Goal: Information Seeking & Learning: Learn about a topic

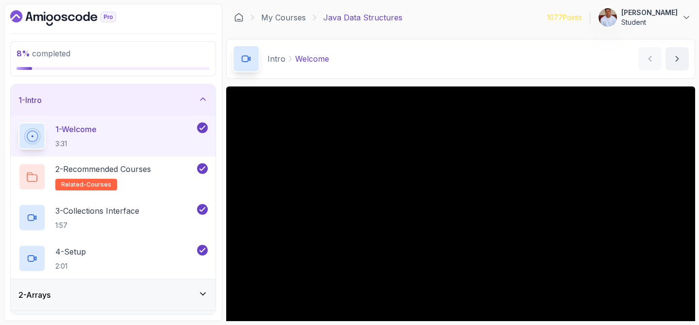
click at [205, 98] on icon at bounding box center [203, 99] width 10 height 10
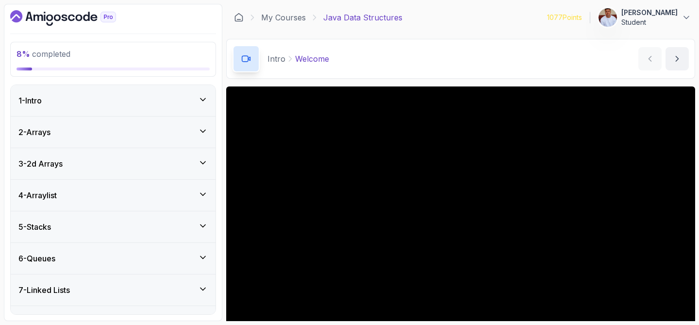
click at [179, 128] on div "2 - Arrays" at bounding box center [112, 132] width 189 height 12
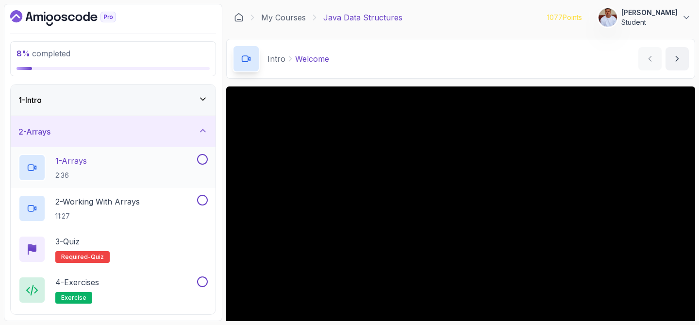
click at [87, 167] on h2 "1 - Arrays 2:36" at bounding box center [71, 167] width 32 height 25
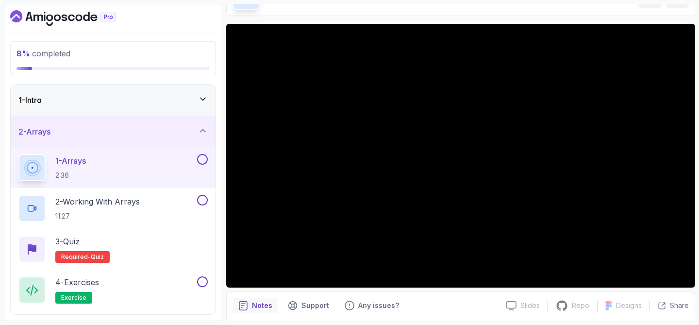
scroll to position [65, 0]
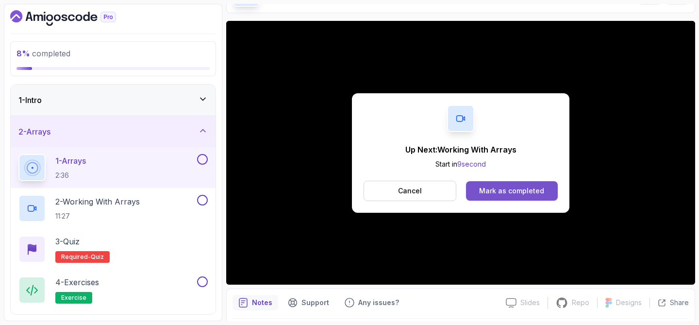
click at [516, 193] on div "Mark as completed" at bounding box center [511, 191] width 65 height 10
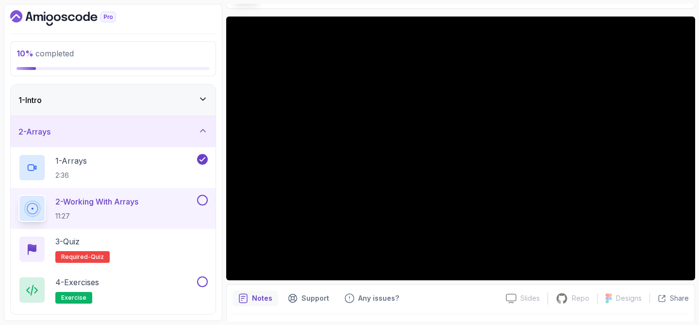
scroll to position [67, 0]
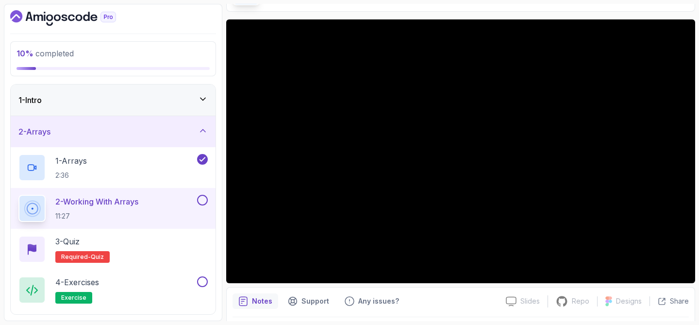
click at [159, 119] on div "2 - Arrays" at bounding box center [113, 131] width 205 height 31
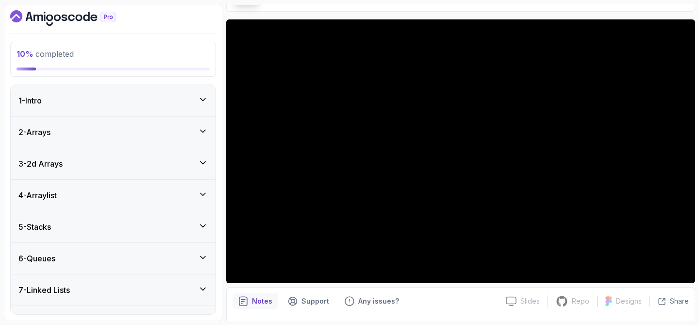
click at [180, 99] on div "1 - Intro" at bounding box center [112, 101] width 189 height 12
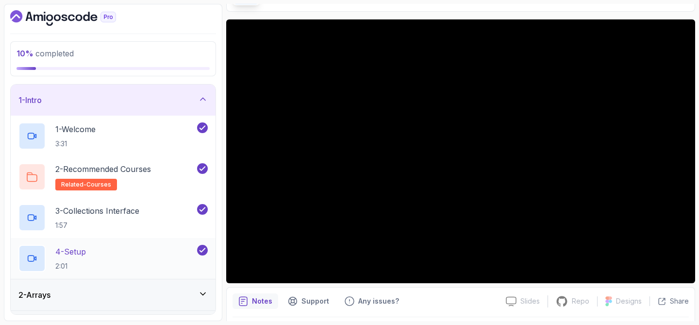
click at [86, 254] on p "4 - Setup" at bounding box center [70, 251] width 31 height 12
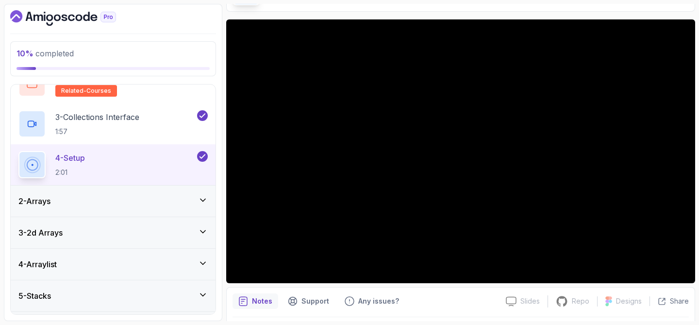
click at [121, 193] on div "2 - Arrays" at bounding box center [113, 200] width 205 height 31
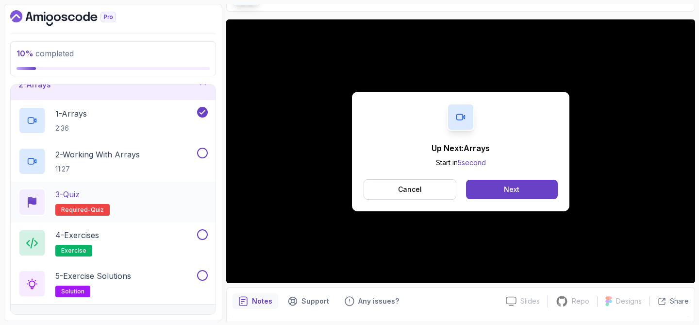
scroll to position [46, 0]
click at [132, 125] on div "1 - Arrays 2:36" at bounding box center [106, 121] width 177 height 27
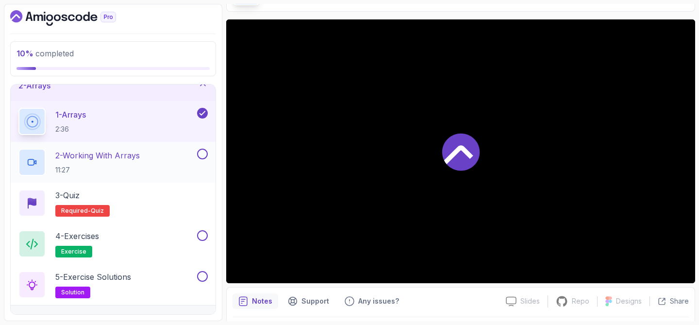
click at [126, 162] on h2 "2 - Working With Arrays 11:27" at bounding box center [97, 161] width 84 height 25
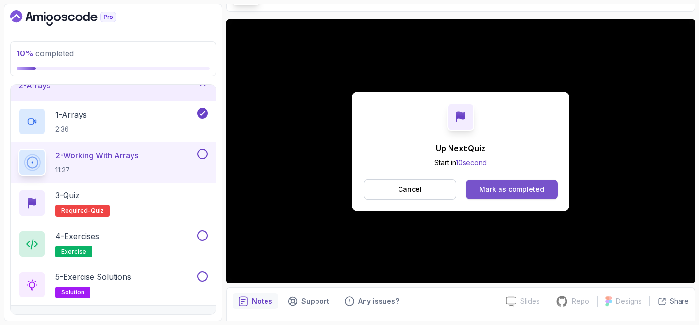
click at [487, 192] on div "Mark as completed" at bounding box center [511, 189] width 65 height 10
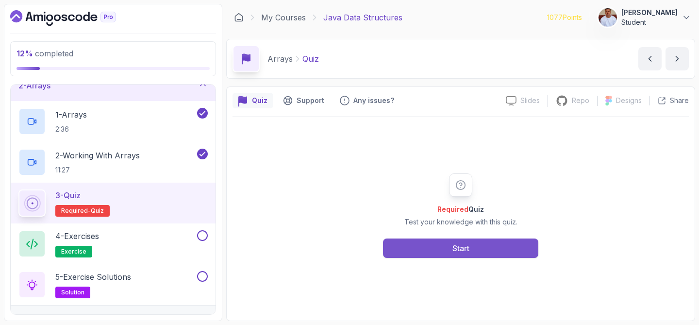
click at [468, 245] on div "Start" at bounding box center [460, 248] width 17 height 12
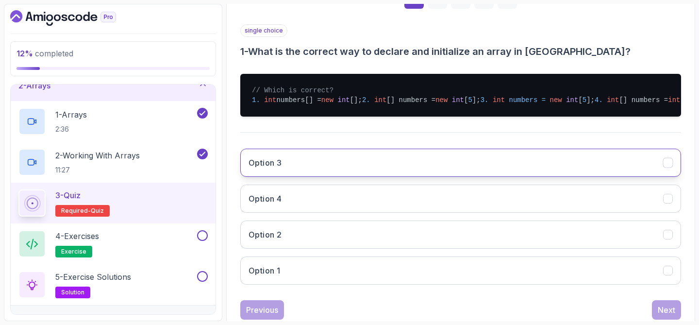
scroll to position [173, 0]
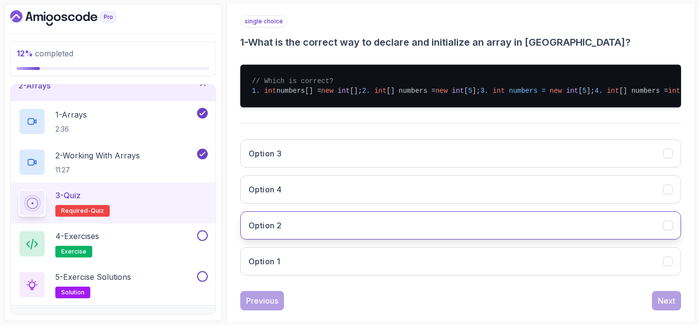
click at [289, 239] on button "Option 2" at bounding box center [460, 225] width 441 height 28
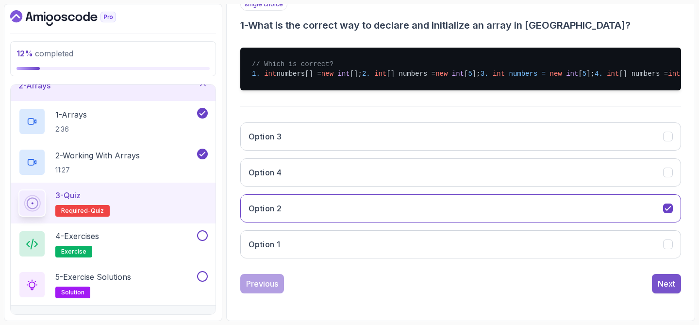
click at [661, 283] on div "Next" at bounding box center [665, 284] width 17 height 12
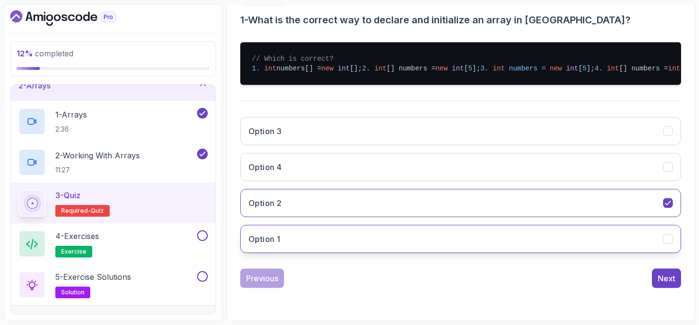
scroll to position [124, 0]
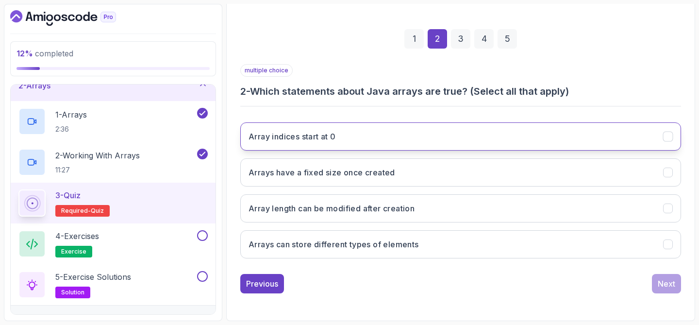
click at [411, 131] on button "Array indices start at 0" at bounding box center [460, 136] width 441 height 28
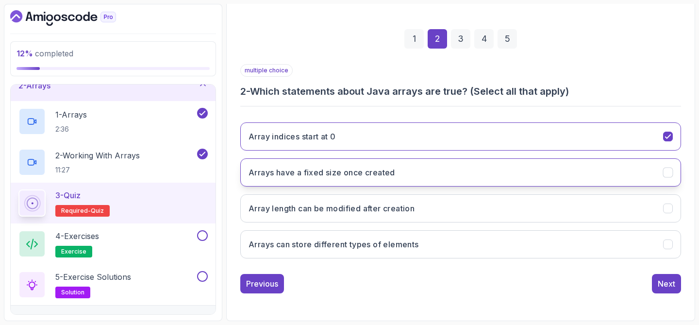
click at [441, 175] on button "Arrays have a fixed size once created" at bounding box center [460, 172] width 441 height 28
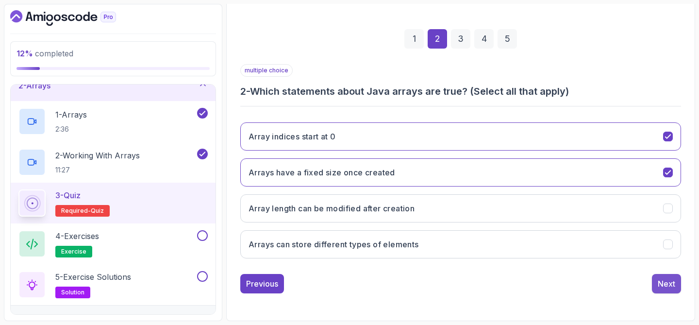
click at [667, 278] on div "Next" at bounding box center [665, 284] width 17 height 12
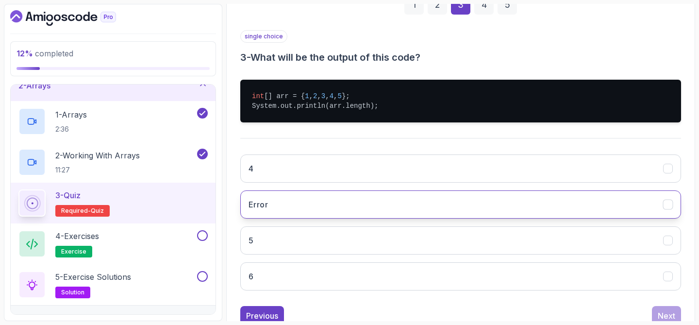
scroll to position [163, 0]
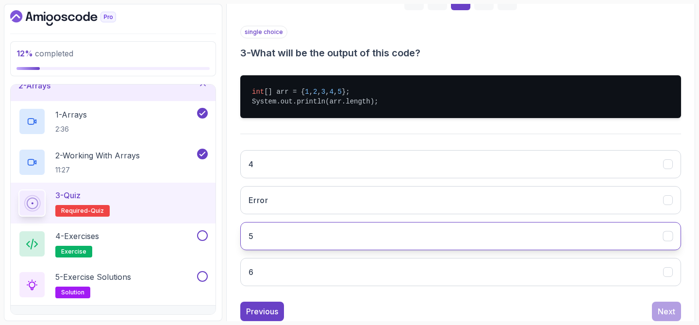
click at [462, 238] on button "5" at bounding box center [460, 236] width 441 height 28
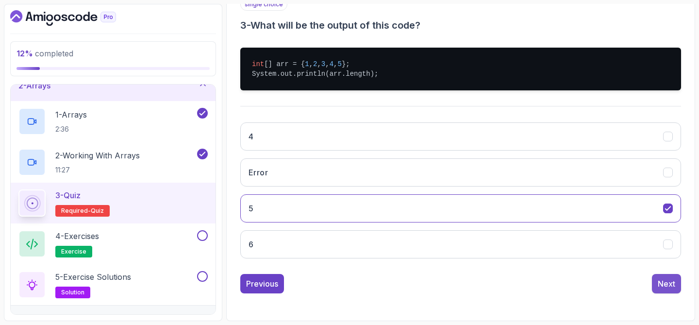
click at [669, 286] on div "Next" at bounding box center [665, 284] width 17 height 12
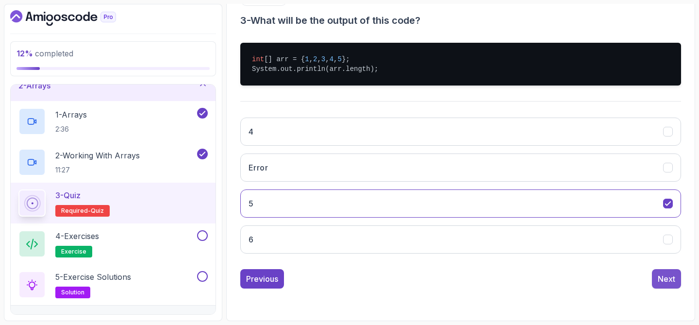
scroll to position [124, 0]
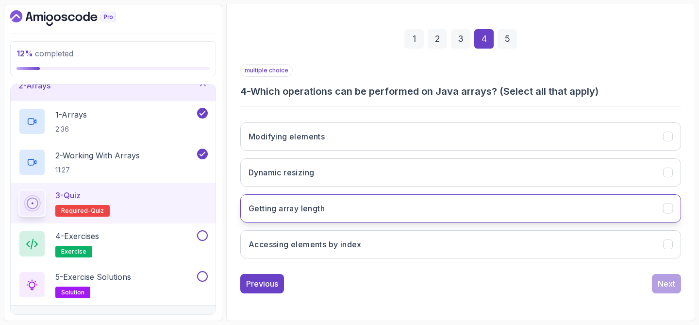
click at [475, 209] on button "Getting array length" at bounding box center [460, 208] width 441 height 28
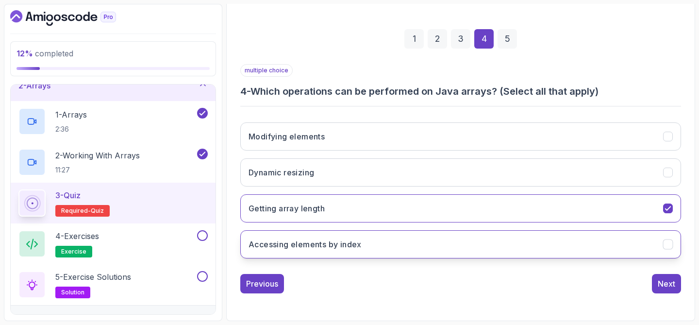
click at [432, 242] on button "Accessing elements by index" at bounding box center [460, 244] width 441 height 28
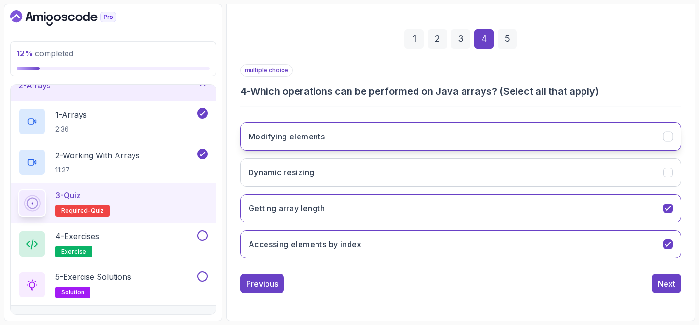
click at [426, 145] on button "Modifying elements" at bounding box center [460, 136] width 441 height 28
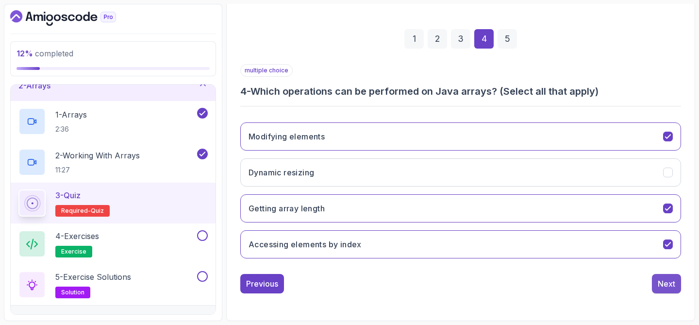
click at [658, 281] on div "Next" at bounding box center [665, 284] width 17 height 12
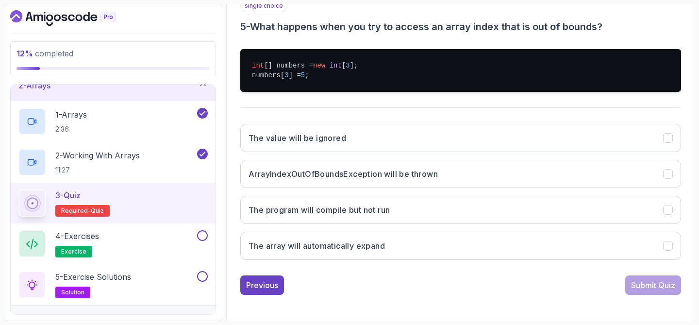
scroll to position [190, 0]
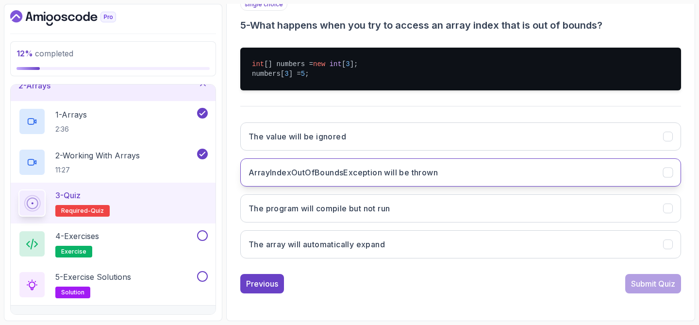
click at [458, 179] on button "ArrayIndexOutOfBoundsException will be thrown" at bounding box center [460, 172] width 441 height 28
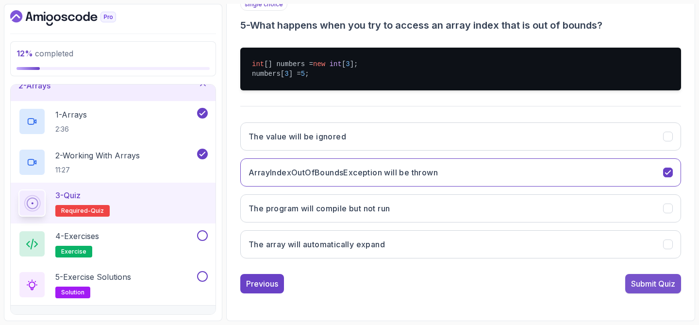
click at [645, 286] on div "Submit Quiz" at bounding box center [653, 284] width 44 height 12
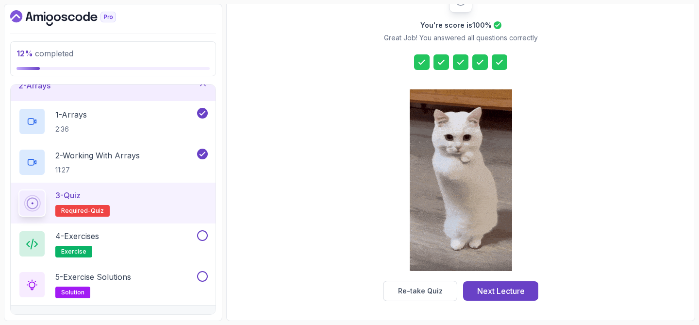
click at [510, 289] on div "Next Lecture" at bounding box center [501, 291] width 48 height 12
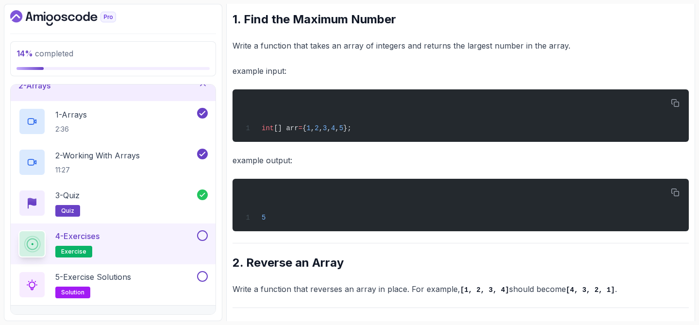
scroll to position [173, 0]
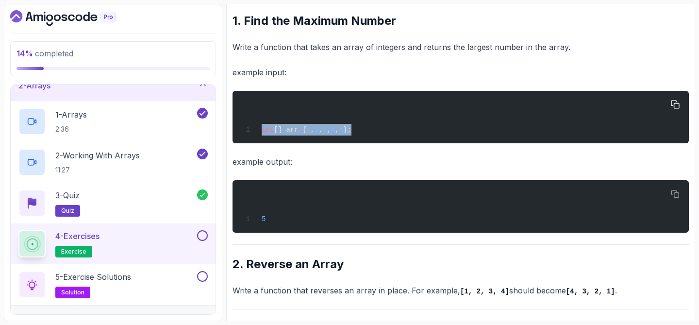
drag, startPoint x: 261, startPoint y: 129, endPoint x: 368, endPoint y: 136, distance: 107.0
click at [368, 136] on div "int [] arr = { 1 , 2 , 3 , 4 , 5 };" at bounding box center [460, 117] width 441 height 41
copy span "int [] arr = { 1 , 2 , 3 , 4 , 5 };"
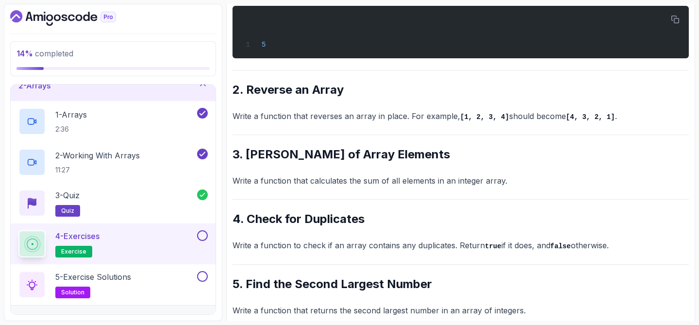
scroll to position [364, 0]
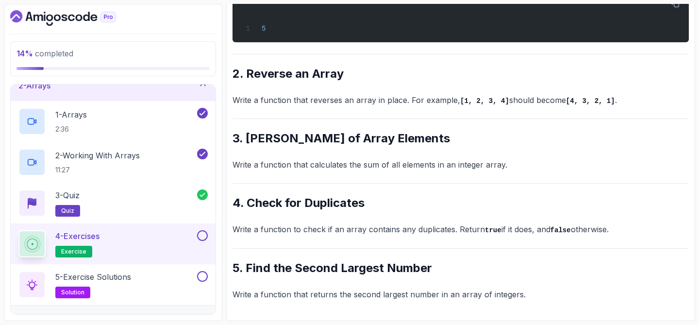
click at [203, 232] on button at bounding box center [202, 235] width 11 height 11
click at [135, 277] on div "5 - Exercise Solutions solution" at bounding box center [106, 284] width 177 height 27
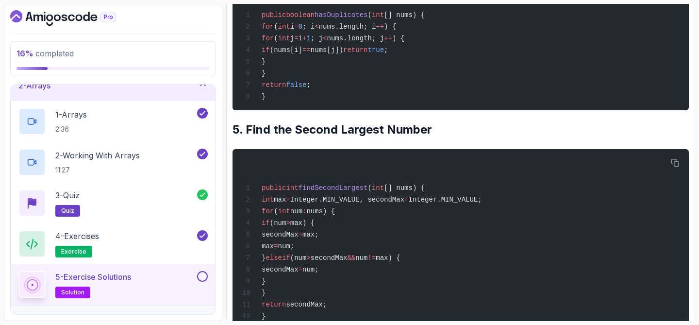
scroll to position [855, 0]
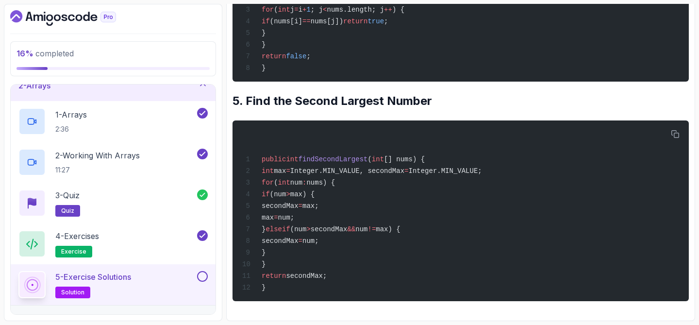
click at [205, 275] on button at bounding box center [202, 276] width 11 height 11
click at [191, 94] on div "2 - Arrays" at bounding box center [113, 85] width 205 height 31
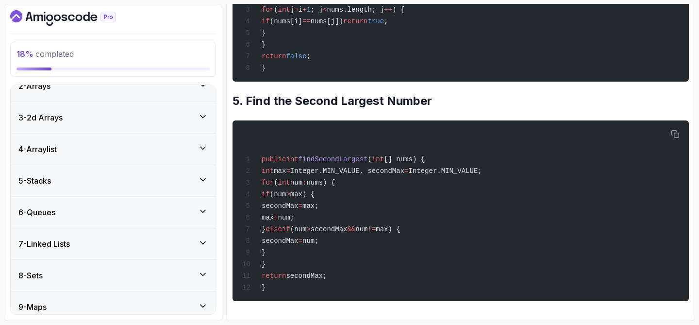
click at [191, 108] on div "3 - 2d Arrays" at bounding box center [113, 117] width 205 height 31
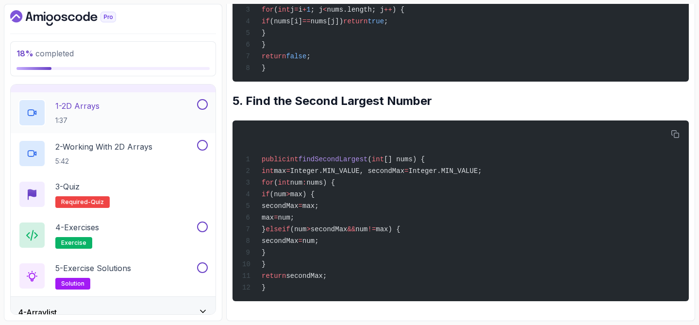
scroll to position [80, 0]
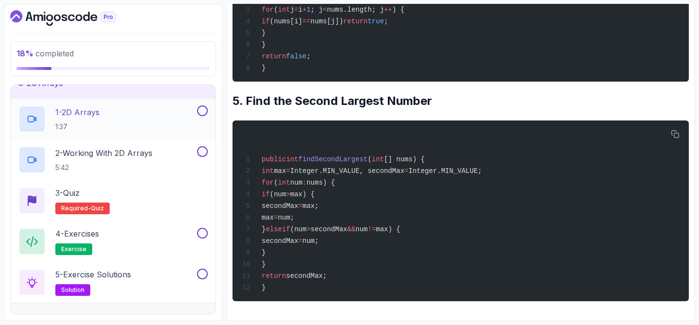
click at [93, 115] on p "1 - 2D Arrays" at bounding box center [77, 112] width 44 height 12
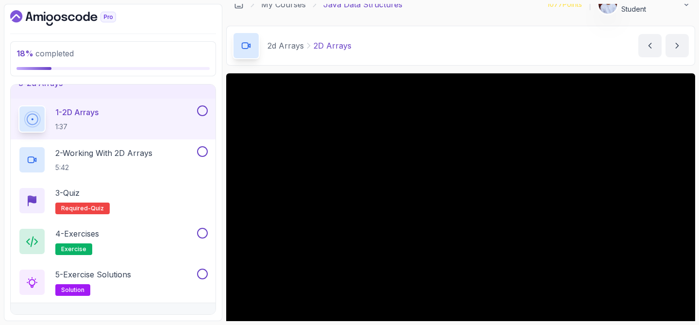
scroll to position [17, 0]
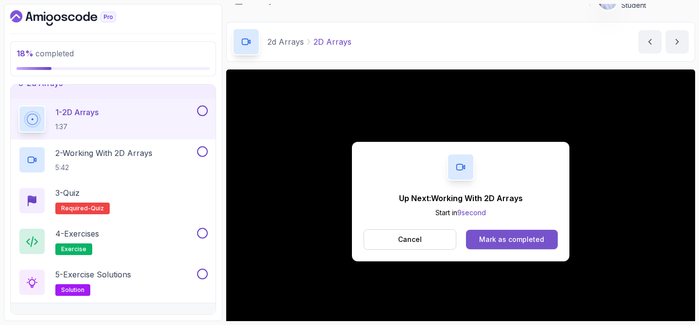
click at [528, 239] on div "Mark as completed" at bounding box center [511, 239] width 65 height 10
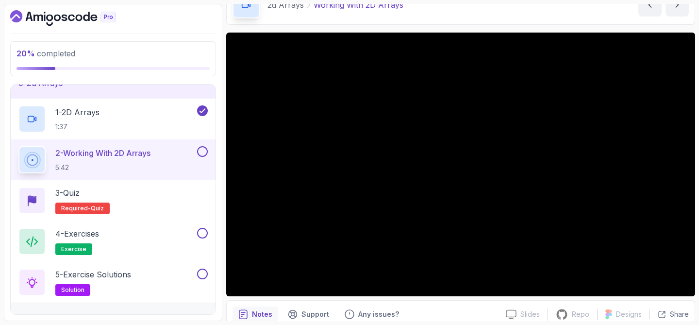
scroll to position [57, 0]
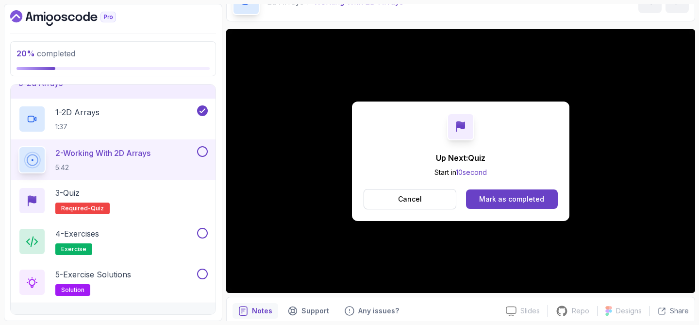
click at [527, 200] on div "Mark as completed" at bounding box center [511, 199] width 65 height 10
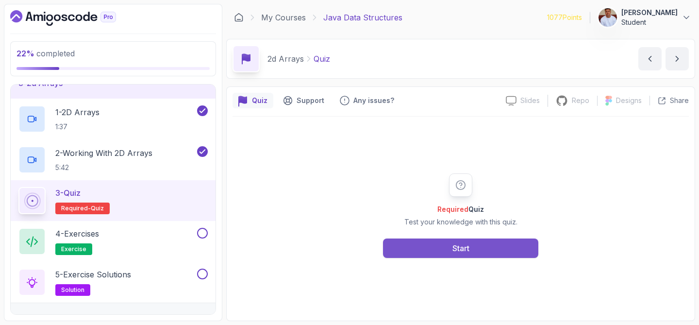
click at [495, 242] on button "Start" at bounding box center [460, 247] width 155 height 19
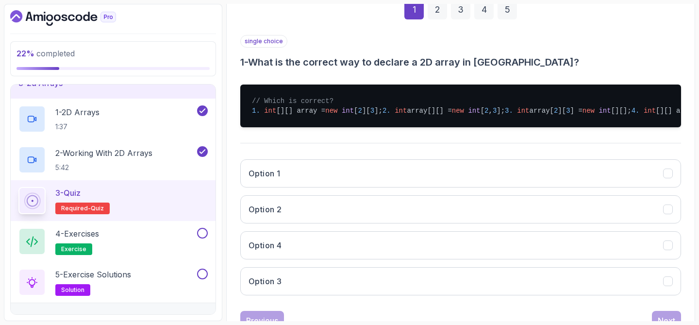
scroll to position [178, 0]
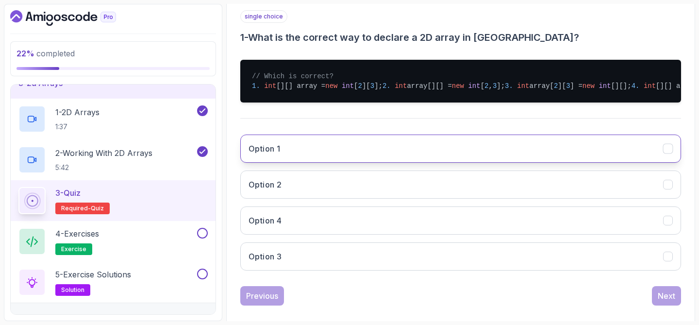
click at [284, 163] on button "Option 1" at bounding box center [460, 148] width 441 height 28
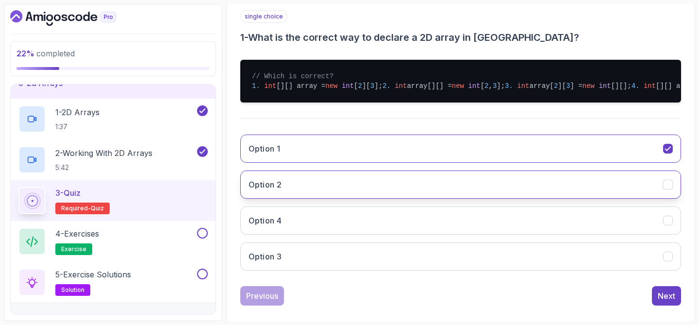
scroll to position [219, 0]
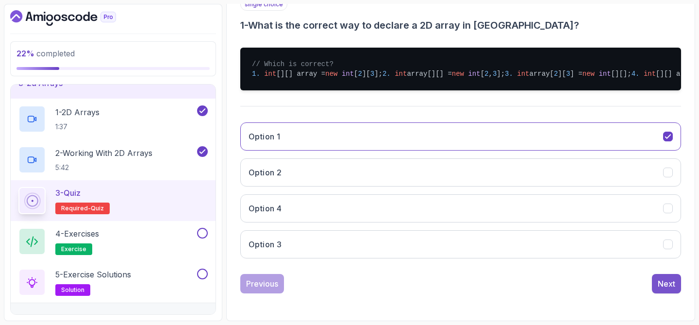
click at [657, 280] on div "Next" at bounding box center [665, 284] width 17 height 12
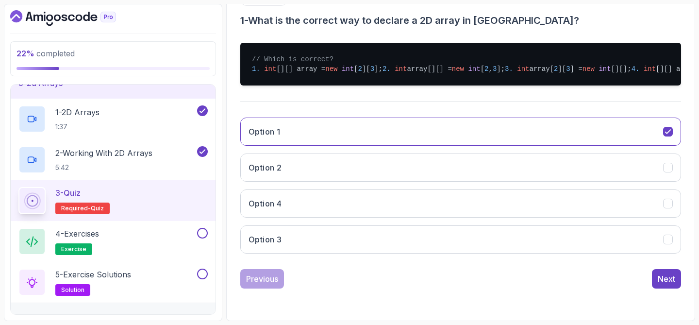
scroll to position [102, 0]
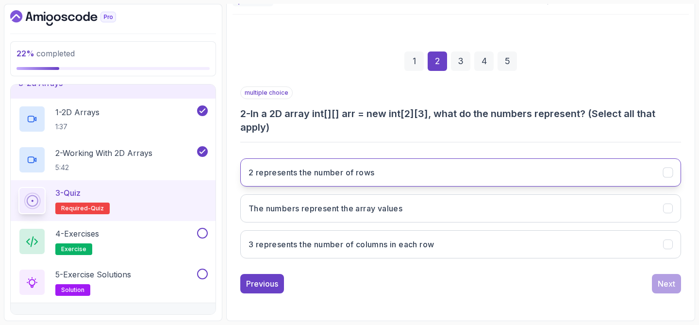
click at [418, 177] on button "2 represents the number of rows" at bounding box center [460, 172] width 441 height 28
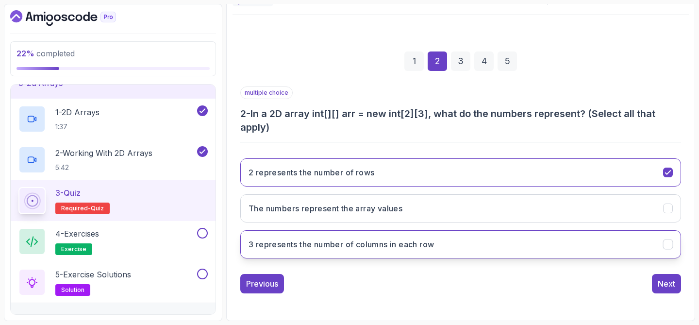
click at [400, 250] on button "3 represents the number of columns in each row" at bounding box center [460, 244] width 441 height 28
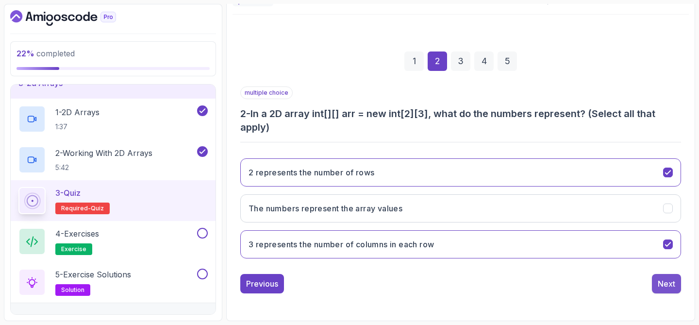
click at [663, 280] on div "Next" at bounding box center [665, 284] width 17 height 12
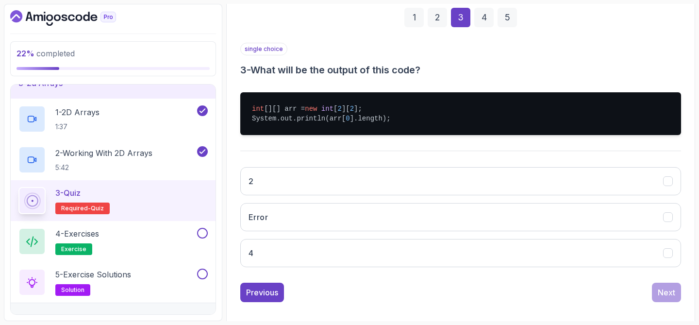
scroll to position [151, 0]
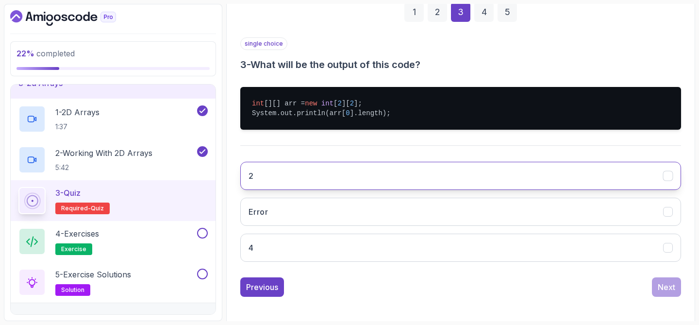
click at [441, 176] on button "2" at bounding box center [460, 176] width 441 height 28
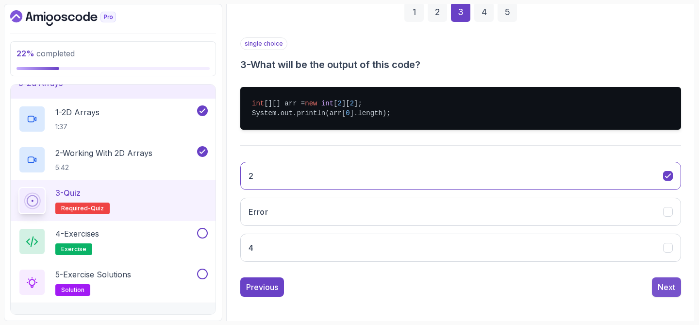
click at [676, 286] on button "Next" at bounding box center [666, 286] width 29 height 19
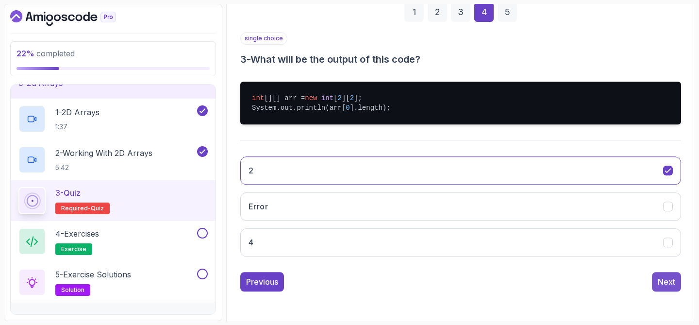
scroll to position [124, 0]
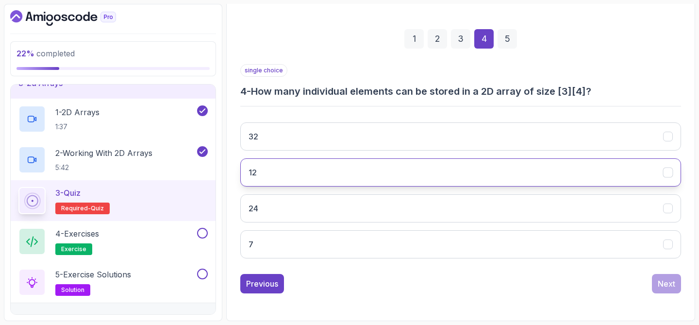
click at [487, 171] on button "12" at bounding box center [460, 172] width 441 height 28
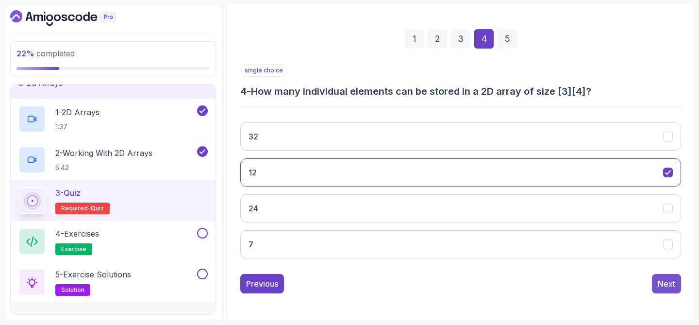
click at [669, 283] on div "Next" at bounding box center [665, 284] width 17 height 12
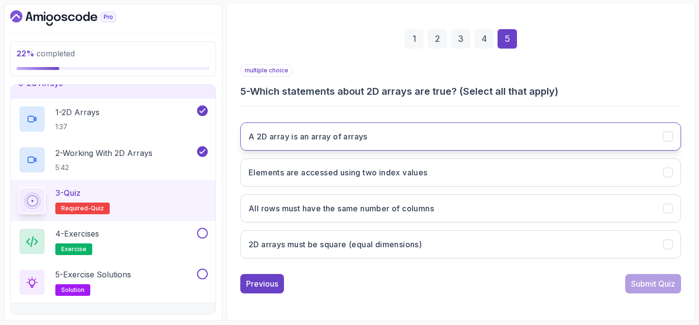
click at [464, 142] on button "A 2D array is an array of arrays" at bounding box center [460, 136] width 441 height 28
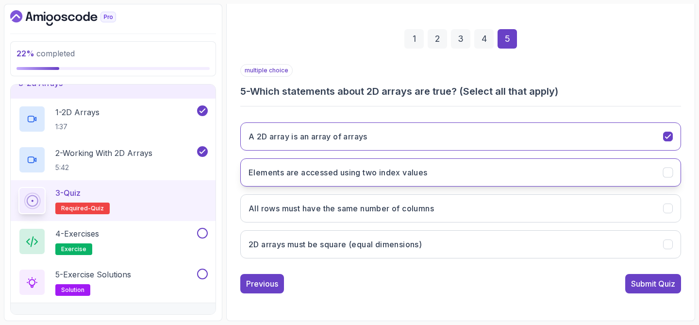
click at [438, 174] on button "Elements are accessed using two index values" at bounding box center [460, 172] width 441 height 28
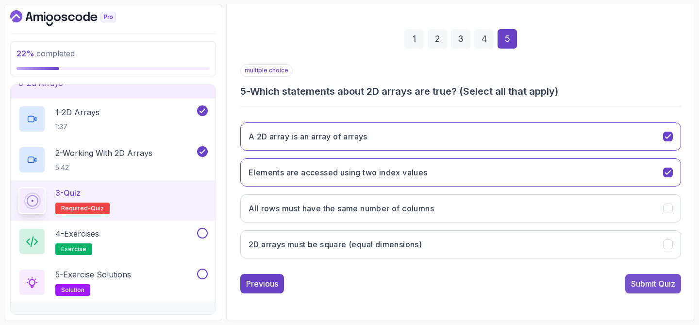
click at [640, 279] on div "Submit Quiz" at bounding box center [653, 284] width 44 height 12
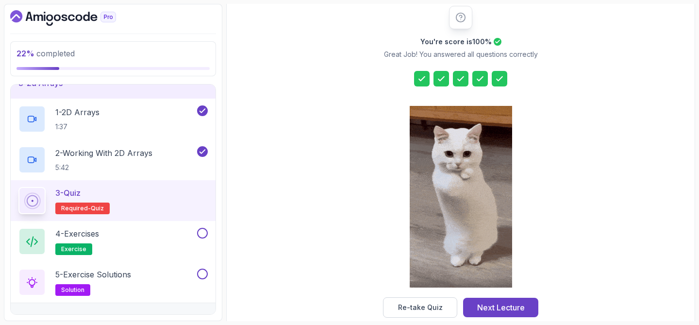
scroll to position [141, 0]
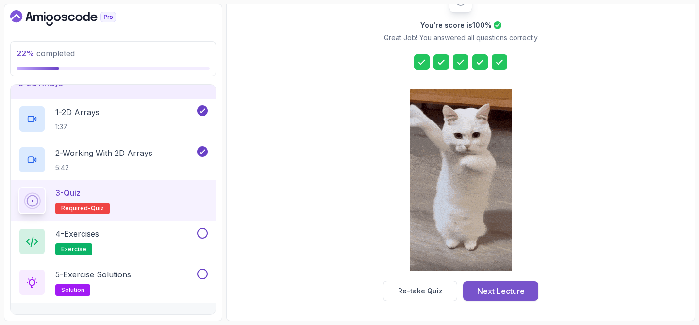
click at [498, 288] on div "Next Lecture" at bounding box center [501, 291] width 48 height 12
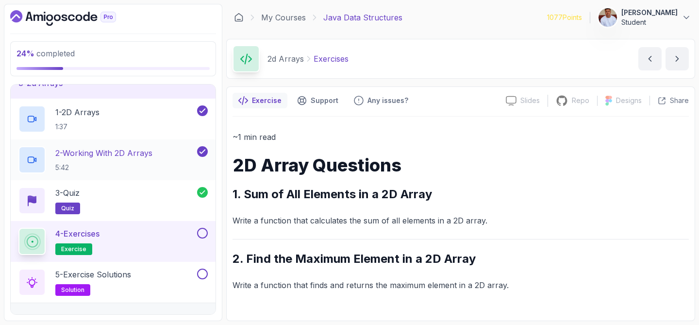
click at [121, 157] on p "2 - Working With 2D Arrays" at bounding box center [103, 153] width 97 height 12
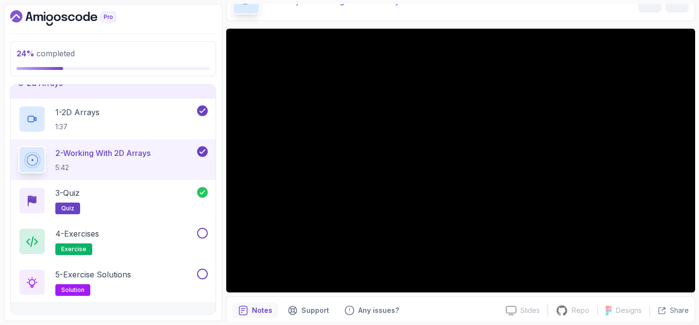
scroll to position [61, 0]
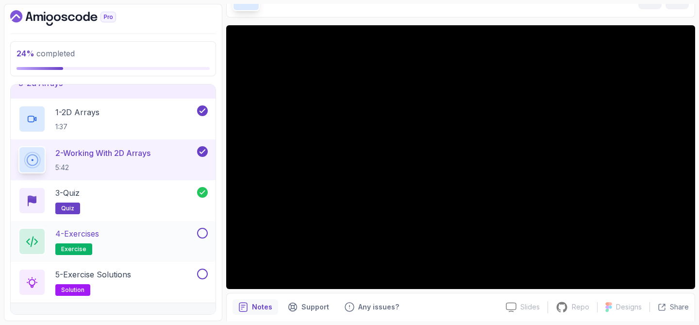
click at [133, 226] on div "4 - Exercises exercise" at bounding box center [113, 241] width 205 height 41
click at [104, 236] on div "4 - Exercises exercise" at bounding box center [106, 241] width 177 height 27
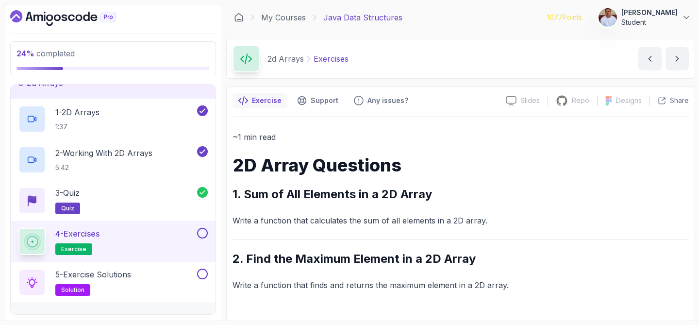
click at [205, 230] on button at bounding box center [202, 233] width 11 height 11
click at [146, 273] on div "5 - Exercise Solutions solution" at bounding box center [106, 281] width 177 height 27
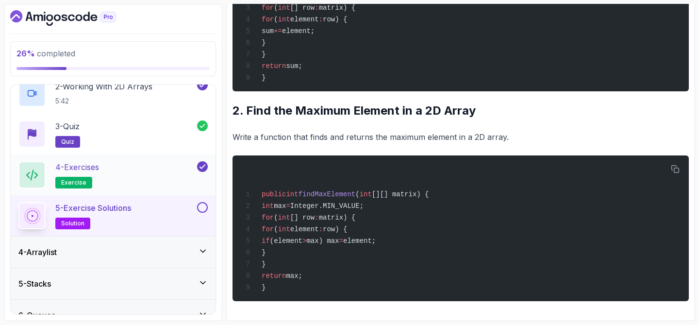
scroll to position [148, 0]
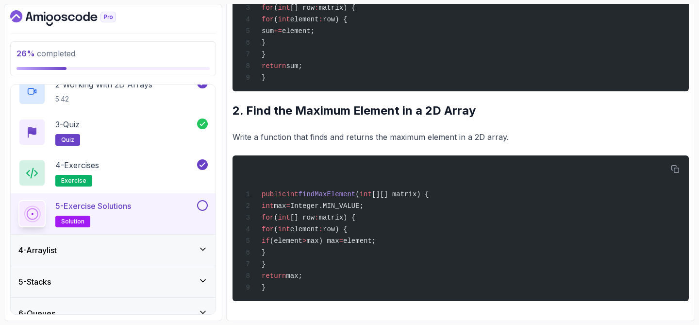
click at [203, 205] on button at bounding box center [202, 205] width 11 height 11
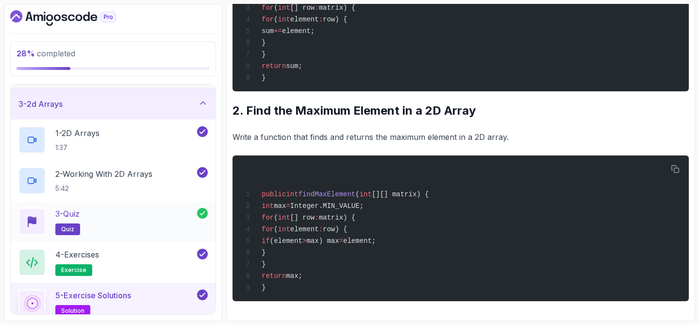
scroll to position [58, 0]
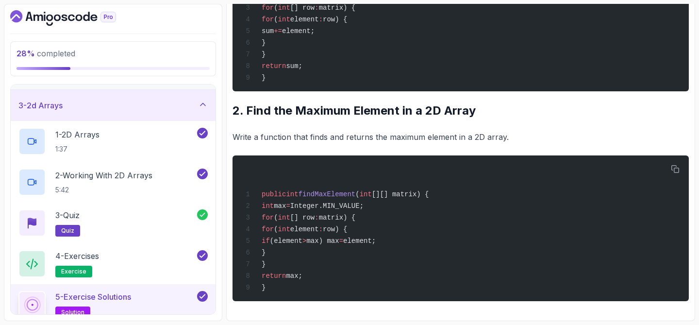
click at [200, 108] on icon at bounding box center [203, 104] width 10 height 10
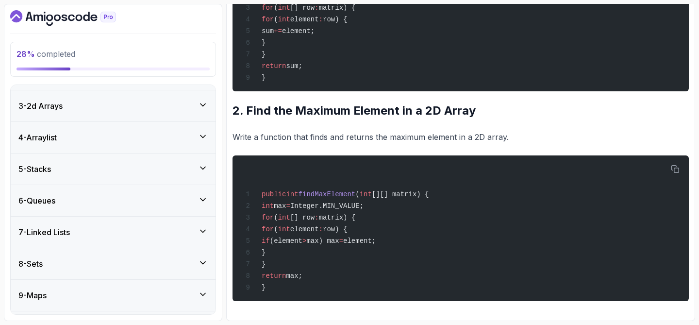
click at [197, 130] on div "4 - Arraylist" at bounding box center [113, 137] width 205 height 31
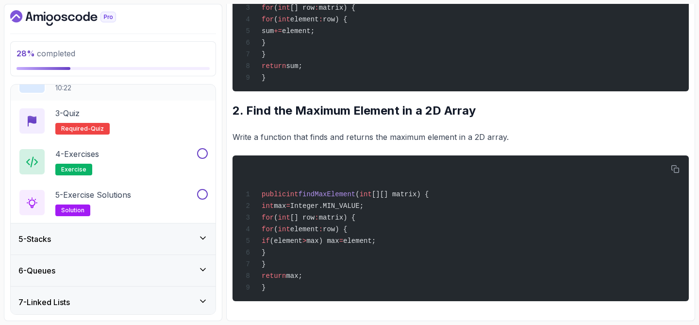
scroll to position [194, 0]
